Goal: Information Seeking & Learning: Find specific fact

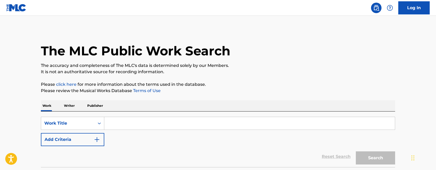
click at [112, 123] on input "Search Form" at bounding box center [249, 123] width 290 height 13
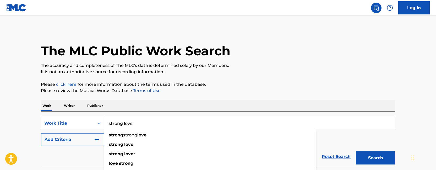
type input "strong love"
click at [355, 151] on button "Search" at bounding box center [374, 157] width 39 height 13
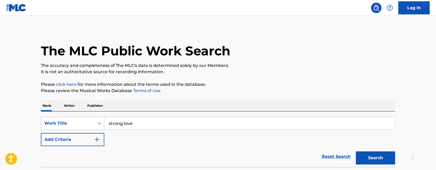
click at [75, 136] on button "Add Criteria" at bounding box center [72, 139] width 63 height 13
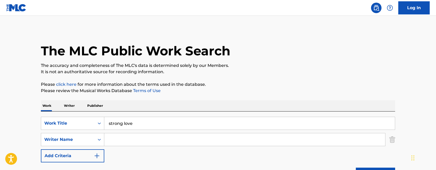
click at [126, 141] on input "Search Form" at bounding box center [244, 139] width 281 height 13
click at [128, 140] on input "Search Form" at bounding box center [244, 139] width 281 height 13
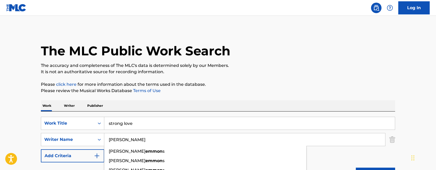
type input "[PERSON_NAME]"
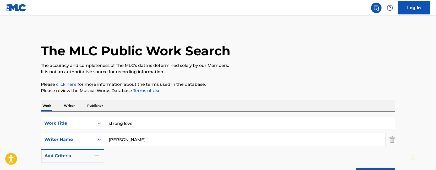
click at [146, 122] on input "strong love" at bounding box center [249, 123] width 290 height 13
type input ""strong love""
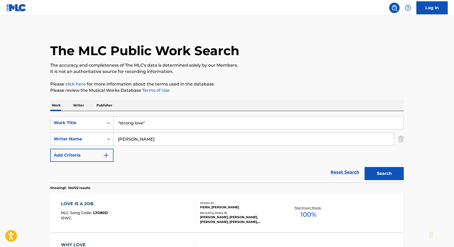
click at [155, 138] on input "[PERSON_NAME]" at bounding box center [254, 139] width 281 height 13
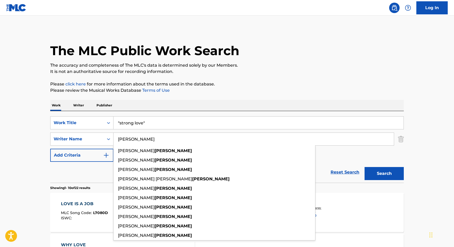
click at [155, 138] on input "[PERSON_NAME]" at bounding box center [254, 139] width 281 height 13
type input "[PERSON_NAME]"
click at [365, 167] on button "Search" at bounding box center [384, 173] width 39 height 13
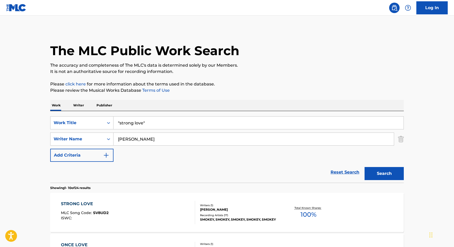
scroll to position [1, 0]
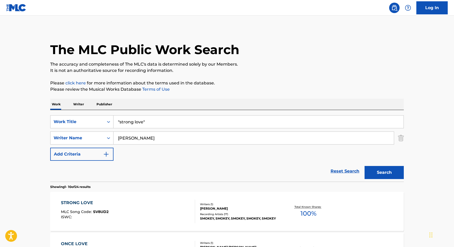
click at [249, 169] on div "Writers ( 1 )" at bounding box center [239, 205] width 79 height 4
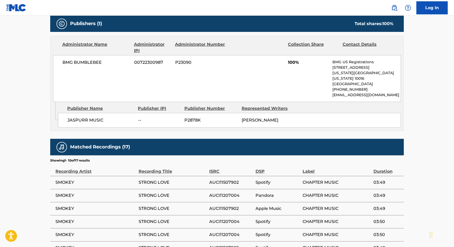
scroll to position [145, 0]
